Goal: Communication & Community: Answer question/provide support

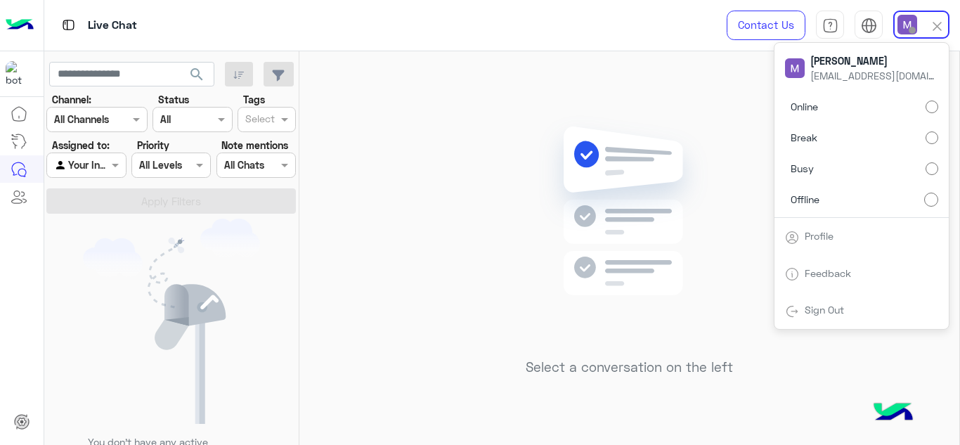
click at [861, 105] on label "Online" at bounding box center [861, 106] width 153 height 25
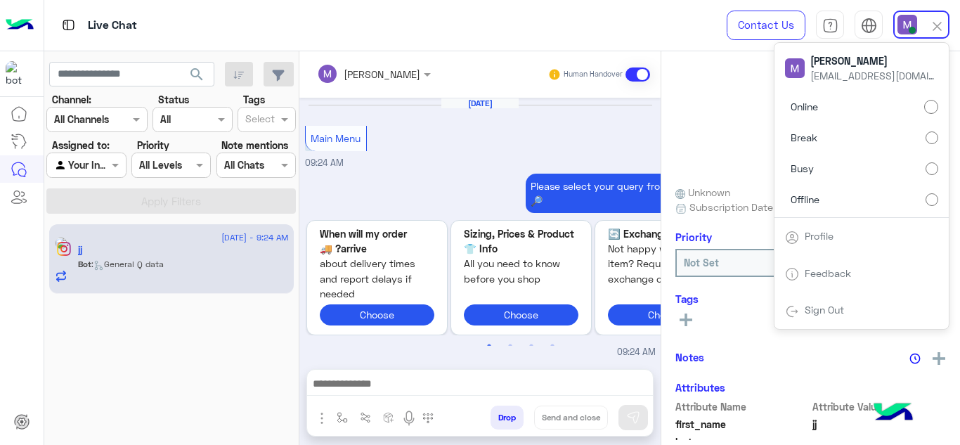
scroll to position [618, 0]
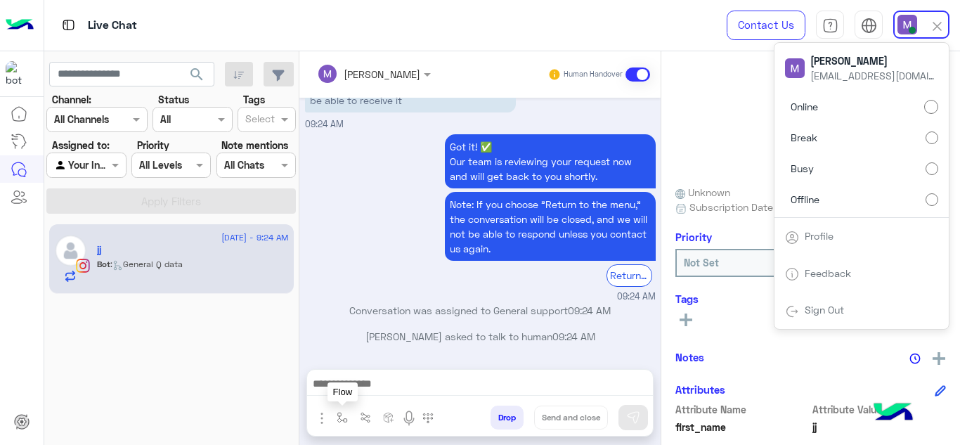
click at [346, 414] on img "button" at bounding box center [341, 417] width 11 height 11
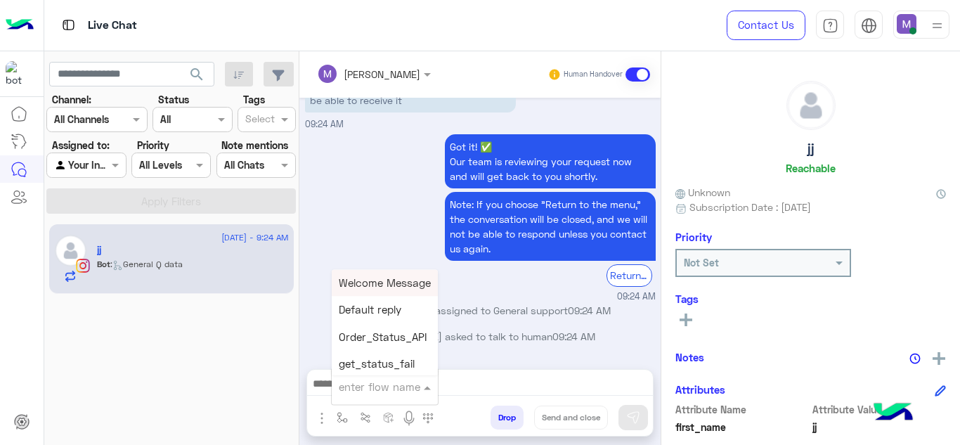
click at [372, 387] on input "text" at bounding box center [368, 387] width 58 height 16
type input "*******"
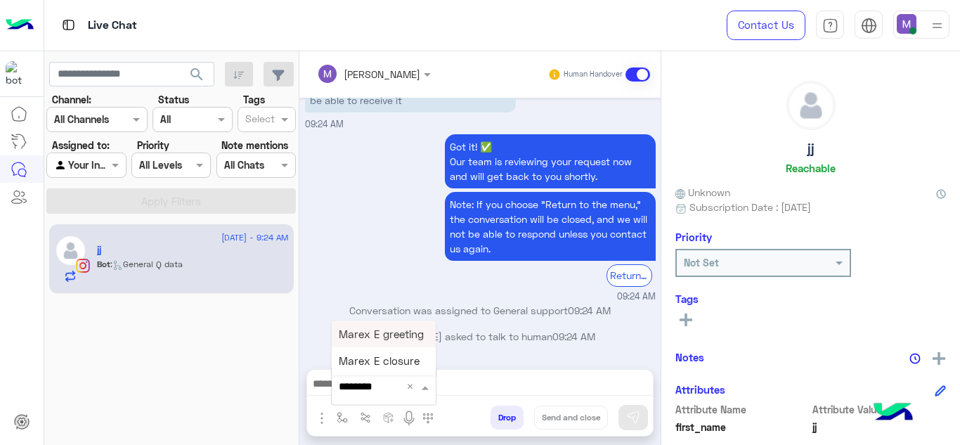
click at [385, 329] on span "Marex E greeting" at bounding box center [381, 333] width 85 height 13
type textarea "**********"
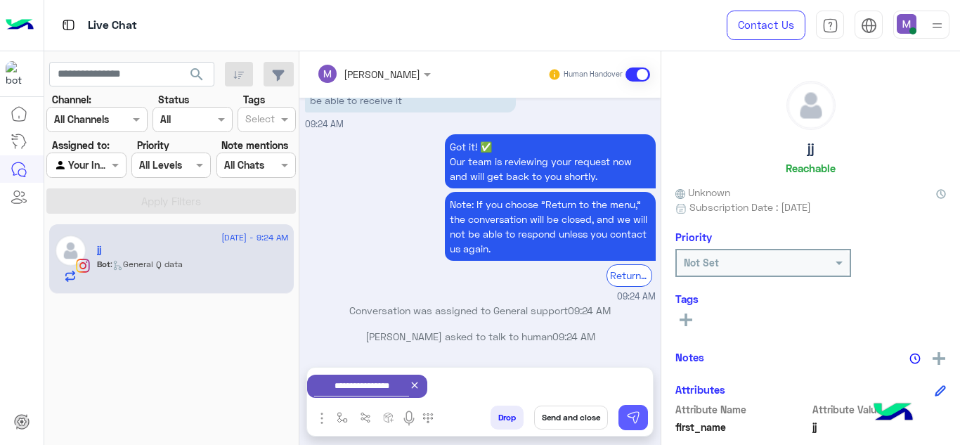
click at [636, 420] on img at bounding box center [633, 417] width 14 height 14
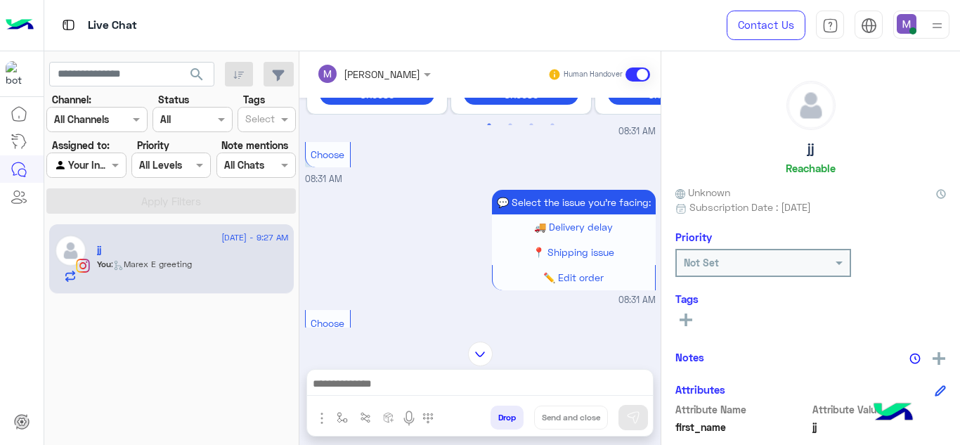
scroll to position [1598, 0]
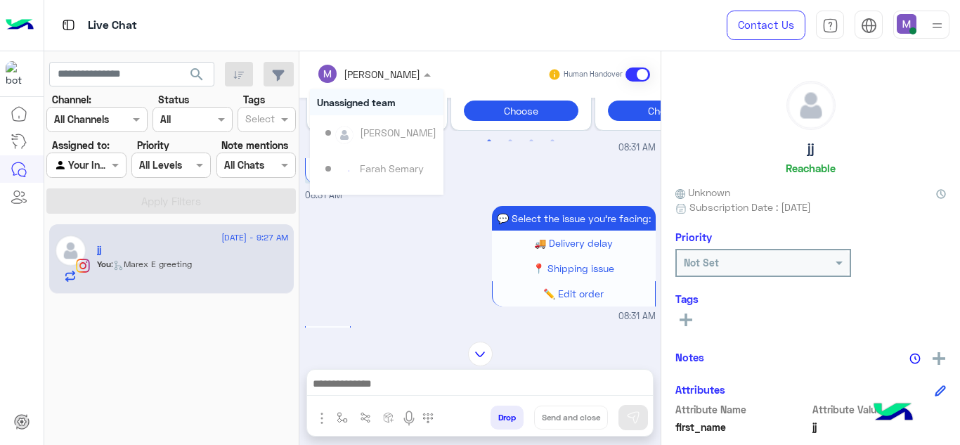
click at [398, 66] on div at bounding box center [374, 73] width 128 height 16
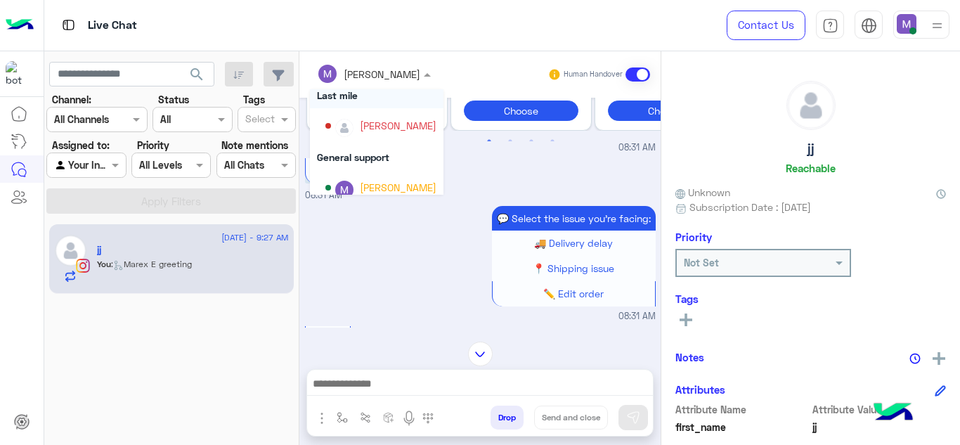
scroll to position [212, 0]
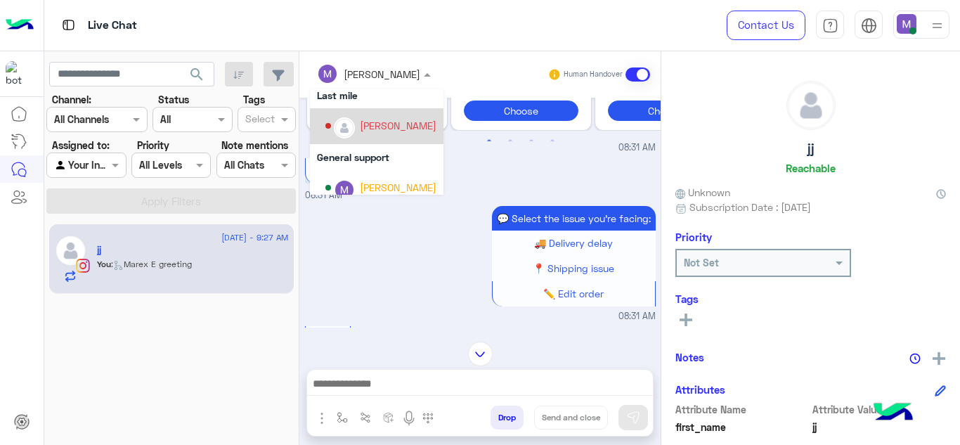
click at [400, 115] on div "[PERSON_NAME]" at bounding box center [380, 126] width 111 height 25
